Goal: Information Seeking & Learning: Learn about a topic

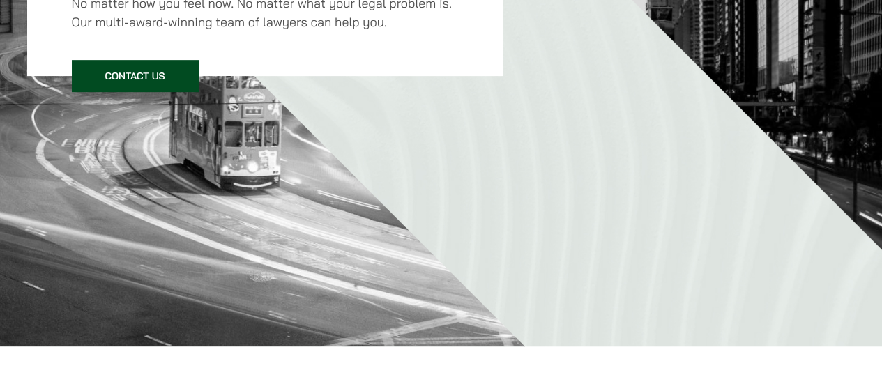
scroll to position [697, 0]
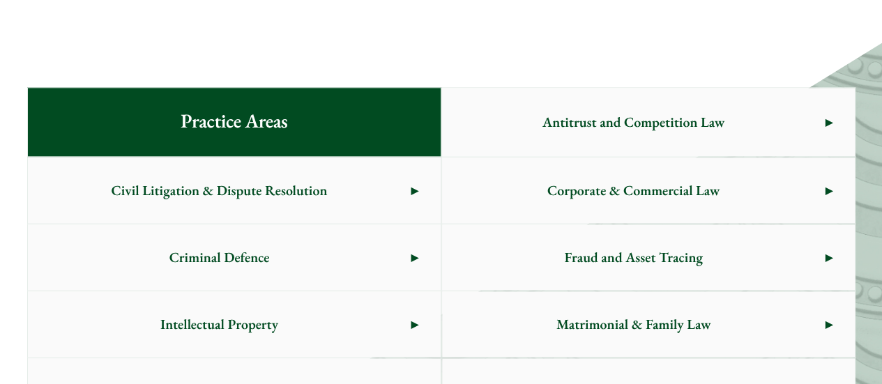
click at [233, 312] on span "Intellectual Property" at bounding box center [219, 324] width 383 height 66
